Goal: Find specific page/section: Find specific page/section

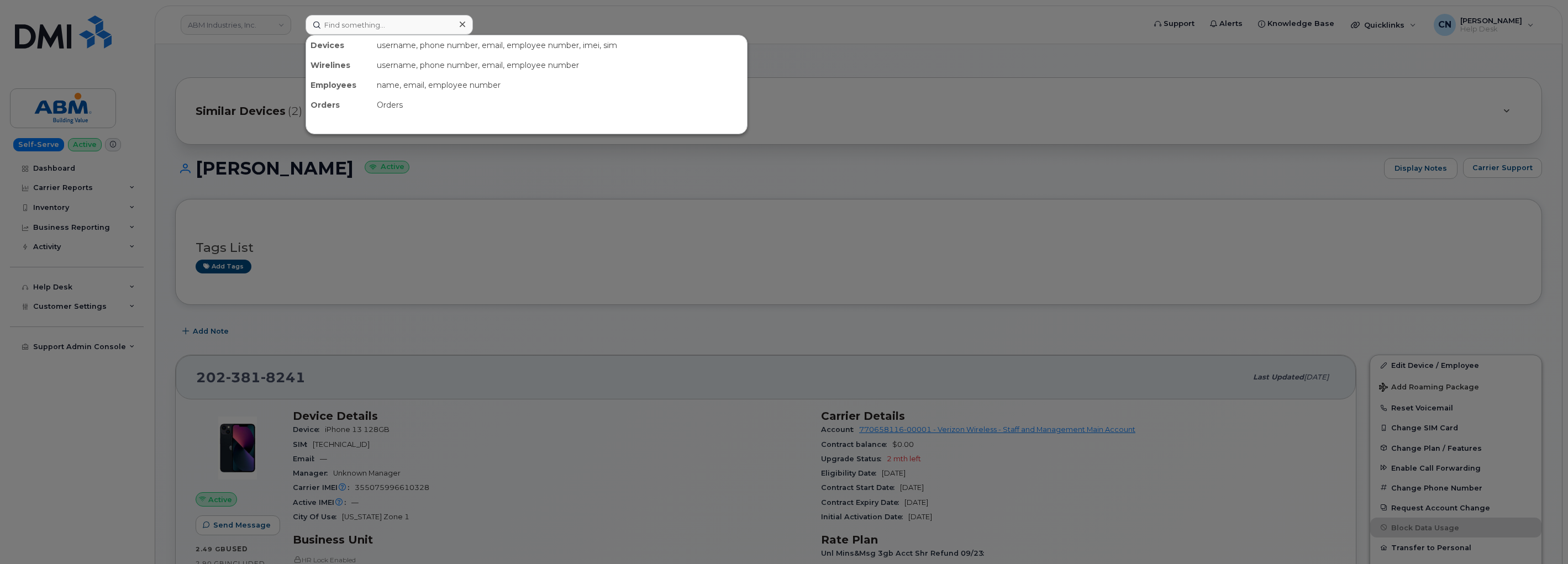
scroll to position [429, 0]
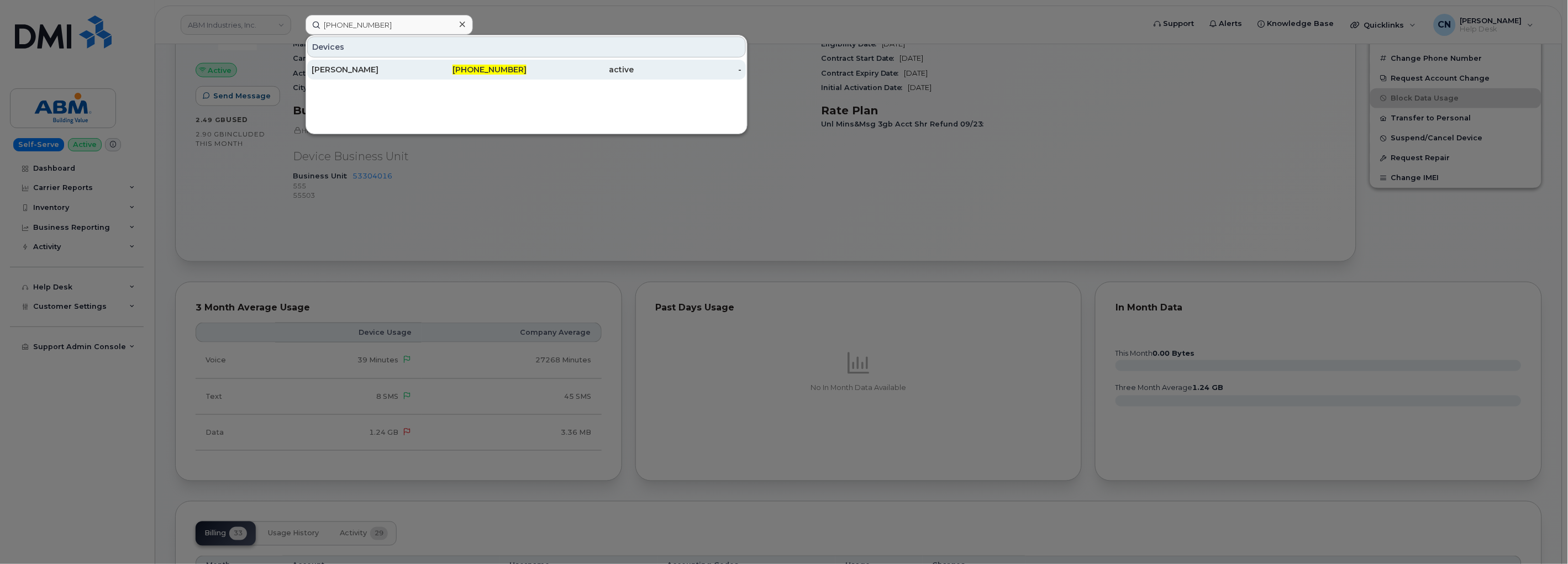
type input "[PHONE_NUMBER]"
click at [369, 69] on div "[PERSON_NAME]" at bounding box center [365, 69] width 108 height 11
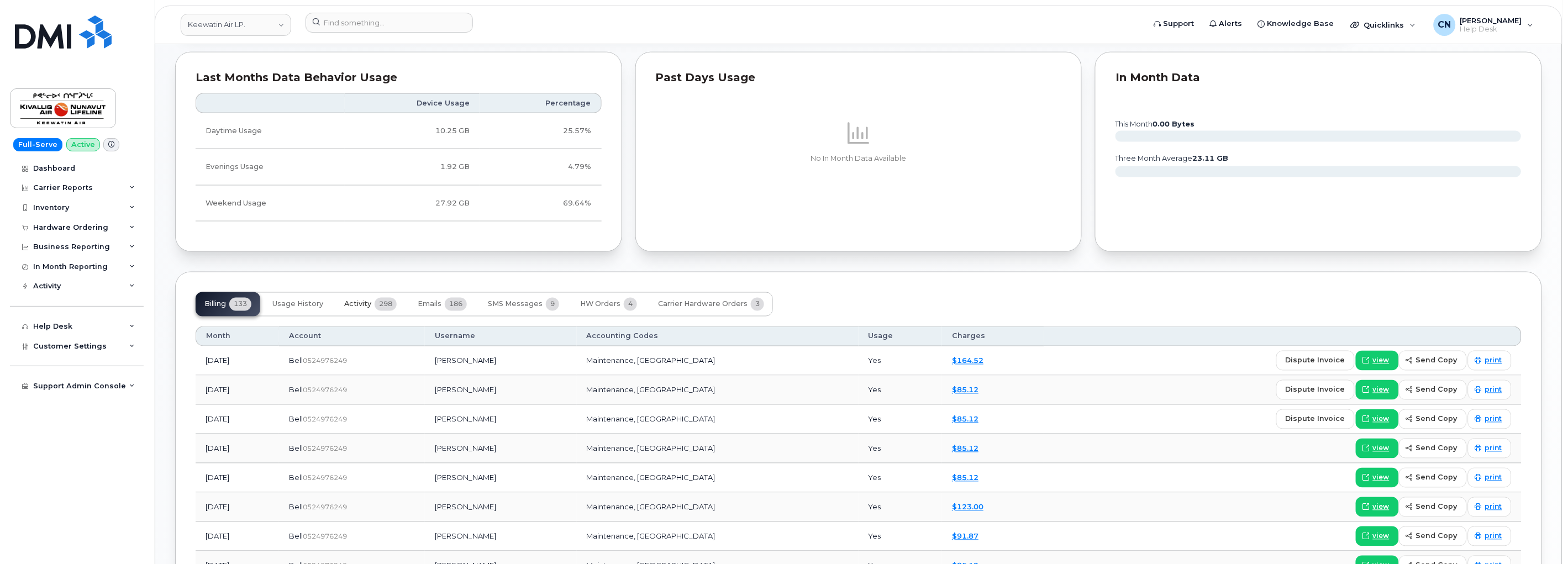
click at [365, 308] on span "Activity" at bounding box center [357, 304] width 27 height 9
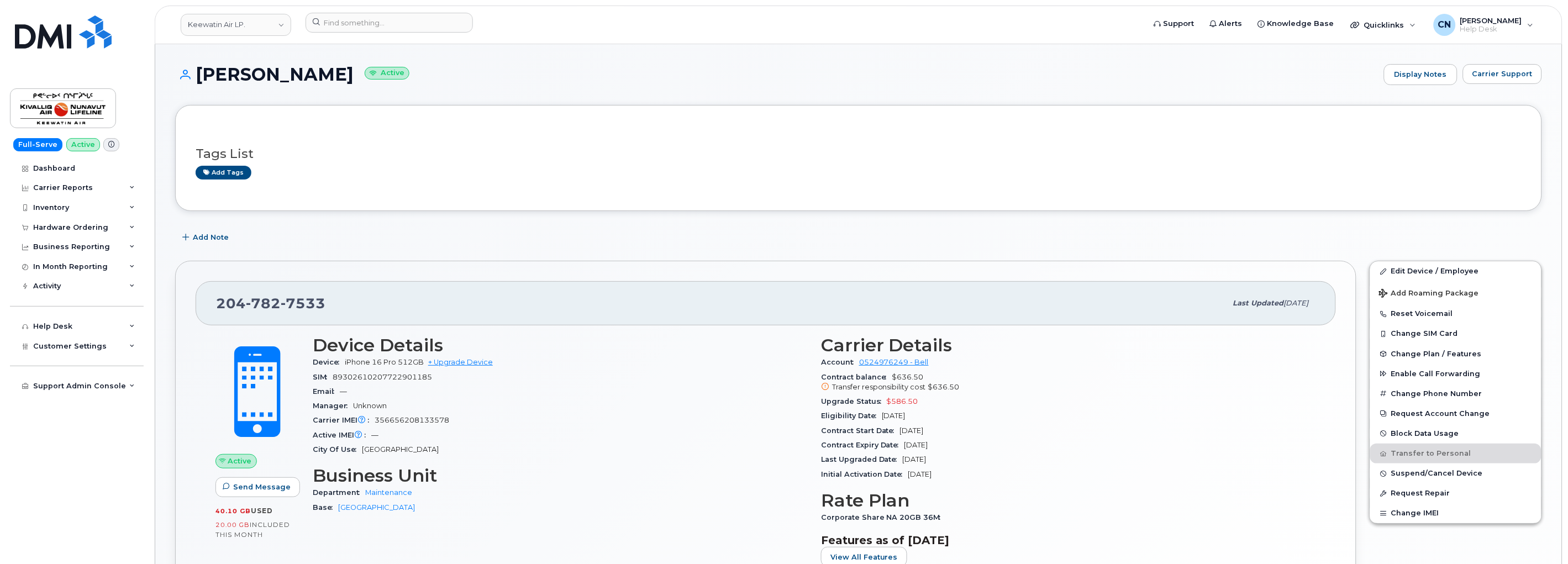
drag, startPoint x: 324, startPoint y: 69, endPoint x: 198, endPoint y: 75, distance: 126.1
click at [198, 75] on h1 "Jason Kendall Active" at bounding box center [777, 74] width 1203 height 19
copy h1 "[PERSON_NAME]"
click at [385, 29] on input at bounding box center [389, 23] width 167 height 20
paste input "6192469447"
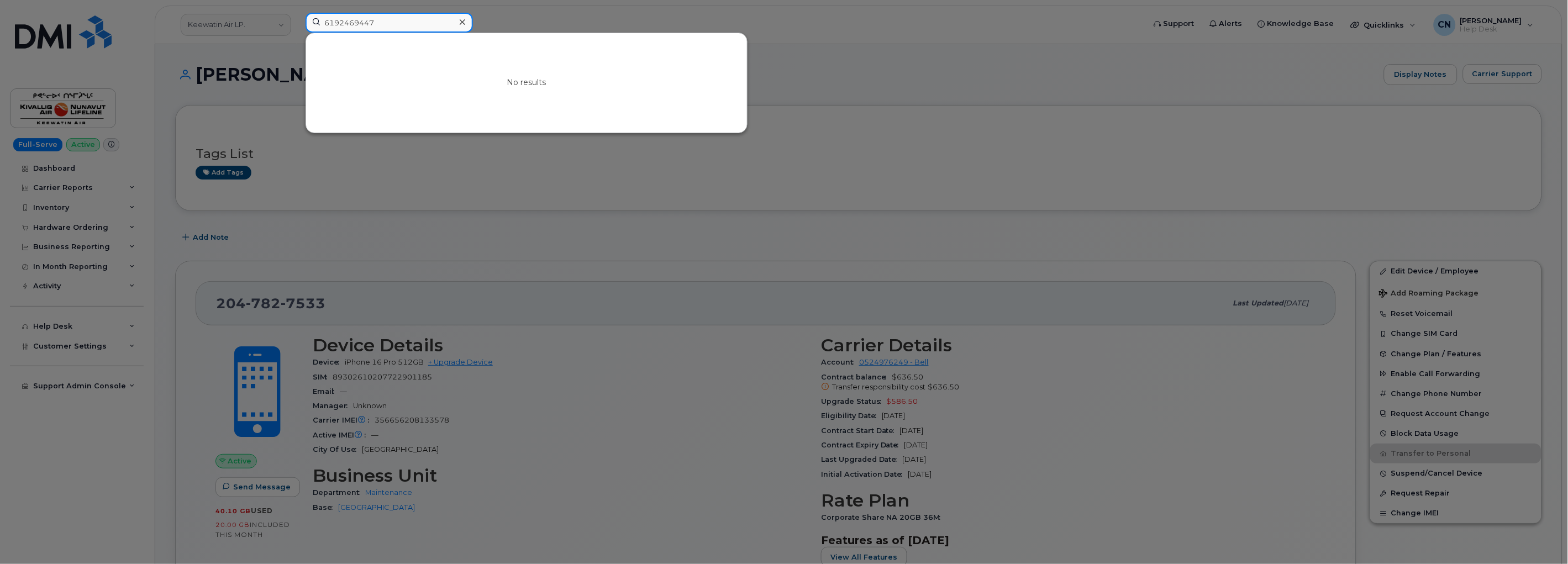
type input "6192469447"
